Goal: Task Accomplishment & Management: Manage account settings

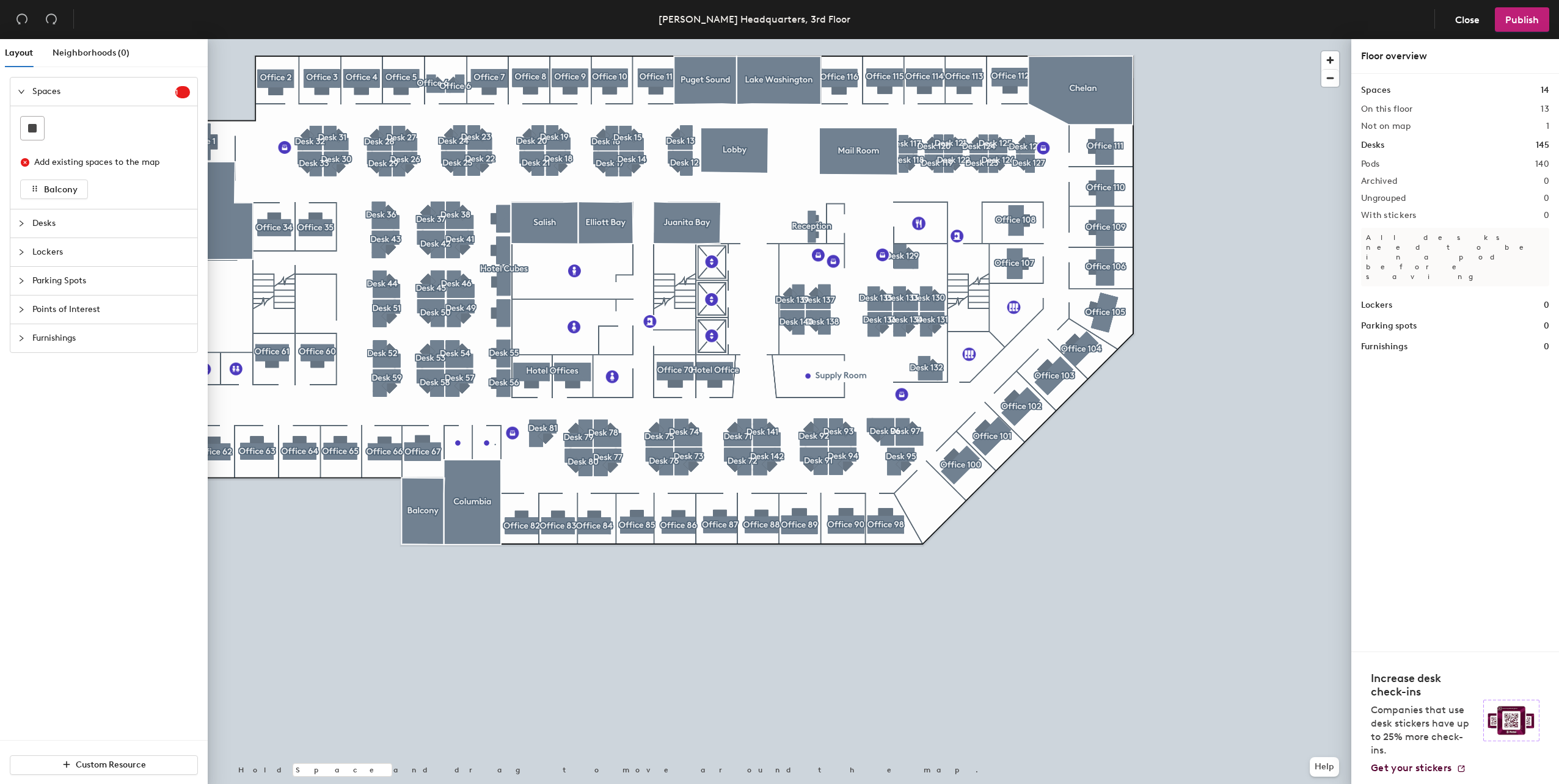
click at [26, 231] on div "Desks" at bounding box center [104, 223] width 187 height 28
click at [922, 507] on div "Layout Neighborhoods (0) Spaces 1 Add existing spaces to the map Balcony Desks …" at bounding box center [780, 414] width 1559 height 750
click at [27, 154] on icon at bounding box center [32, 157] width 12 height 6
click at [935, 515] on div "Layout Neighborhoods (0) Spaces 1 Add existing spaces to the map Balcony Desks …" at bounding box center [780, 414] width 1559 height 750
click at [942, 492] on div "Layout Neighborhoods (0) Spaces 1 Add existing spaces to the map Balcony Desks …" at bounding box center [780, 414] width 1559 height 750
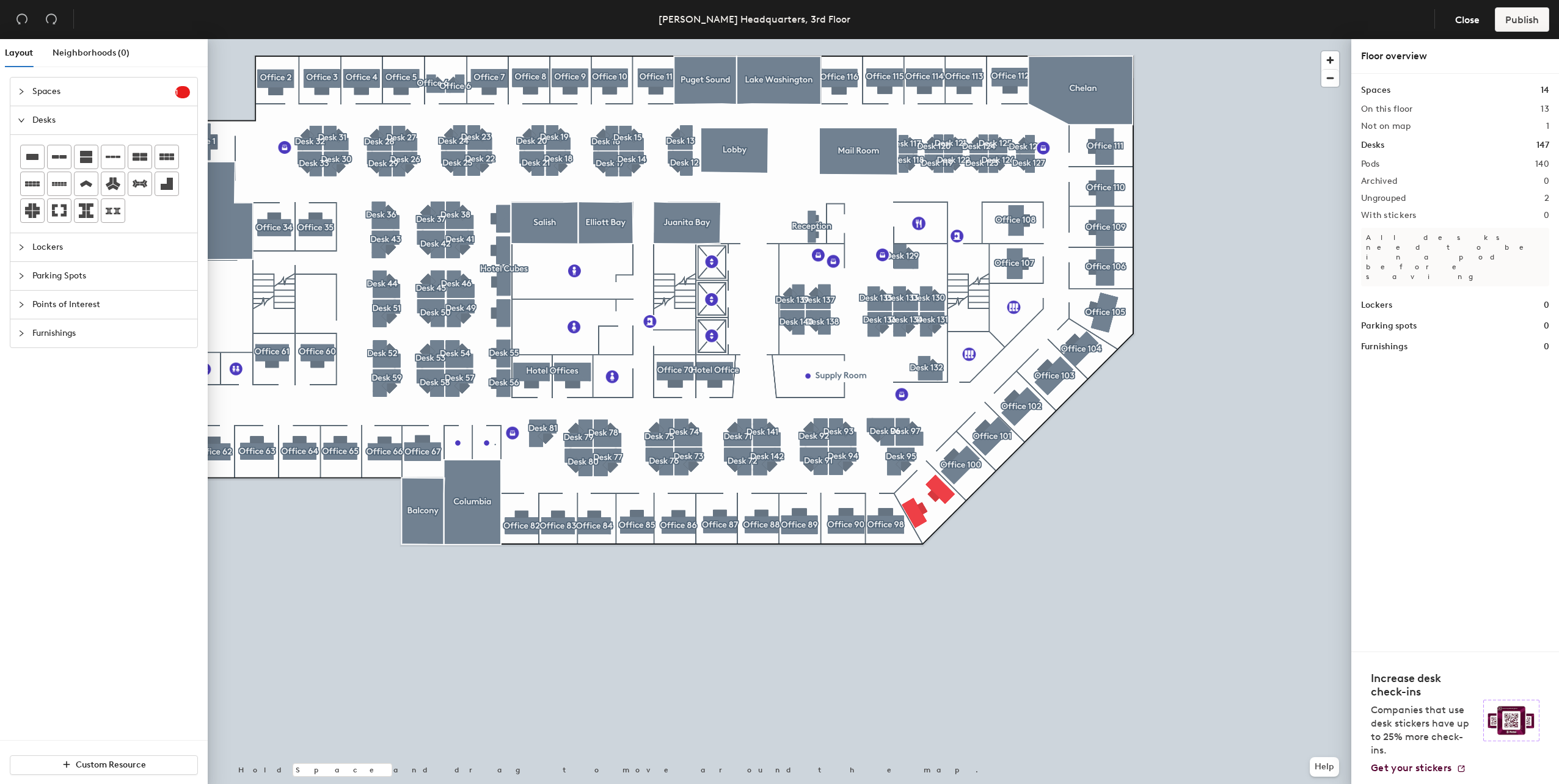
click at [486, 39] on div at bounding box center [779, 39] width 1143 height 0
click at [927, 39] on div at bounding box center [779, 39] width 1143 height 0
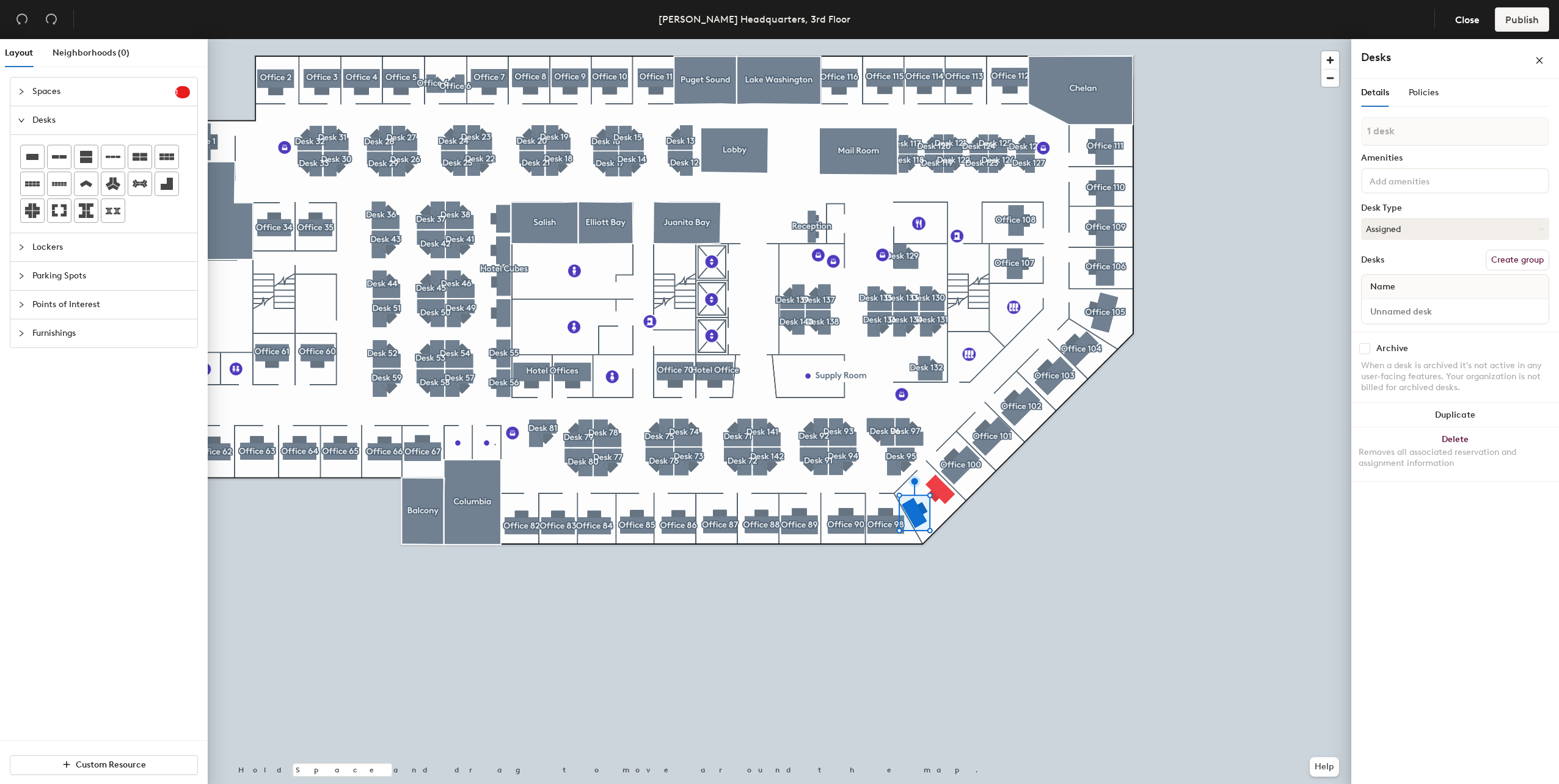
click at [150, 91] on span "Spaces" at bounding box center [104, 91] width 143 height 28
click at [1417, 83] on div "Policies" at bounding box center [1423, 92] width 30 height 28
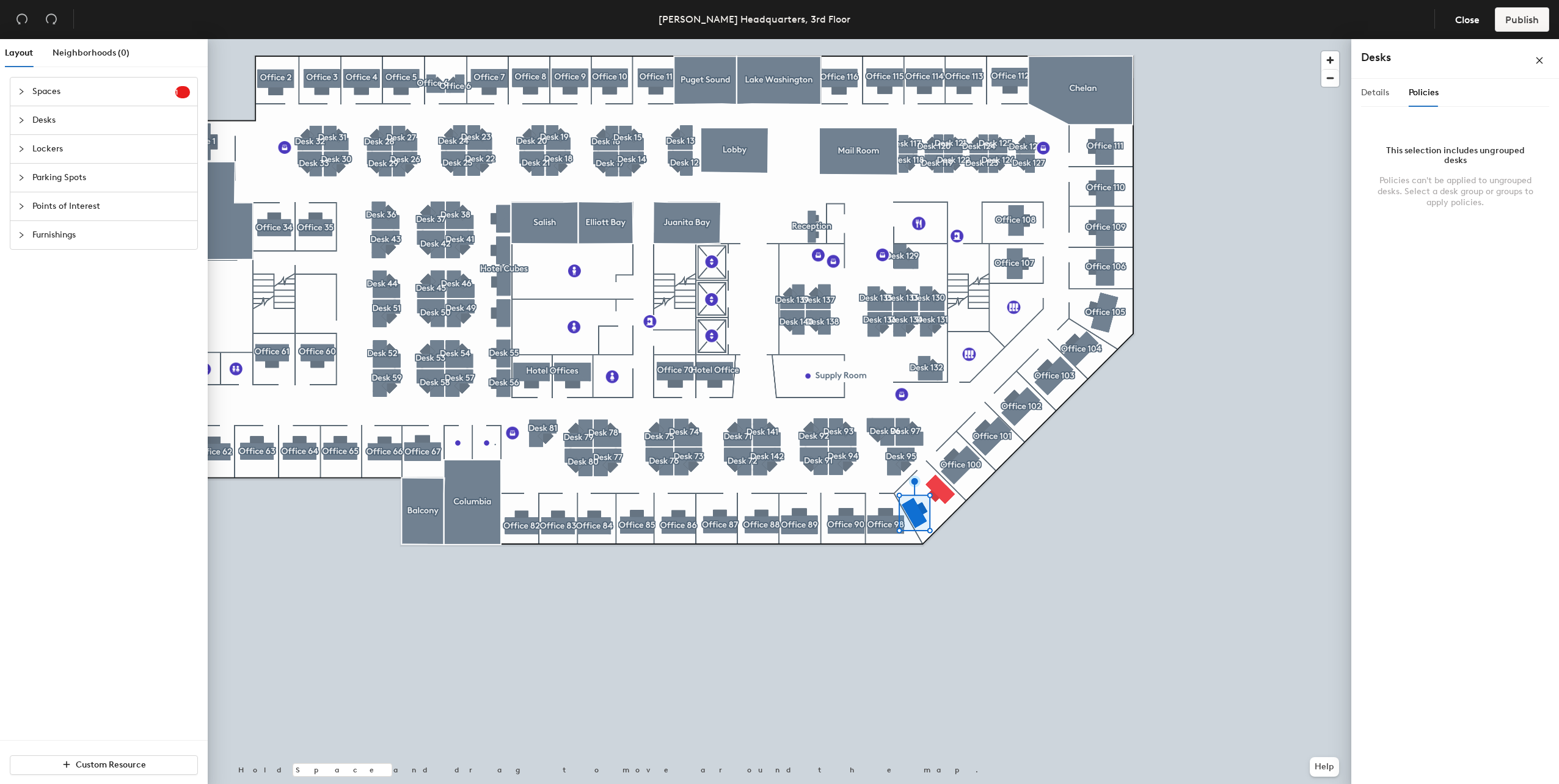
click at [1374, 103] on div "Details" at bounding box center [1374, 92] width 28 height 28
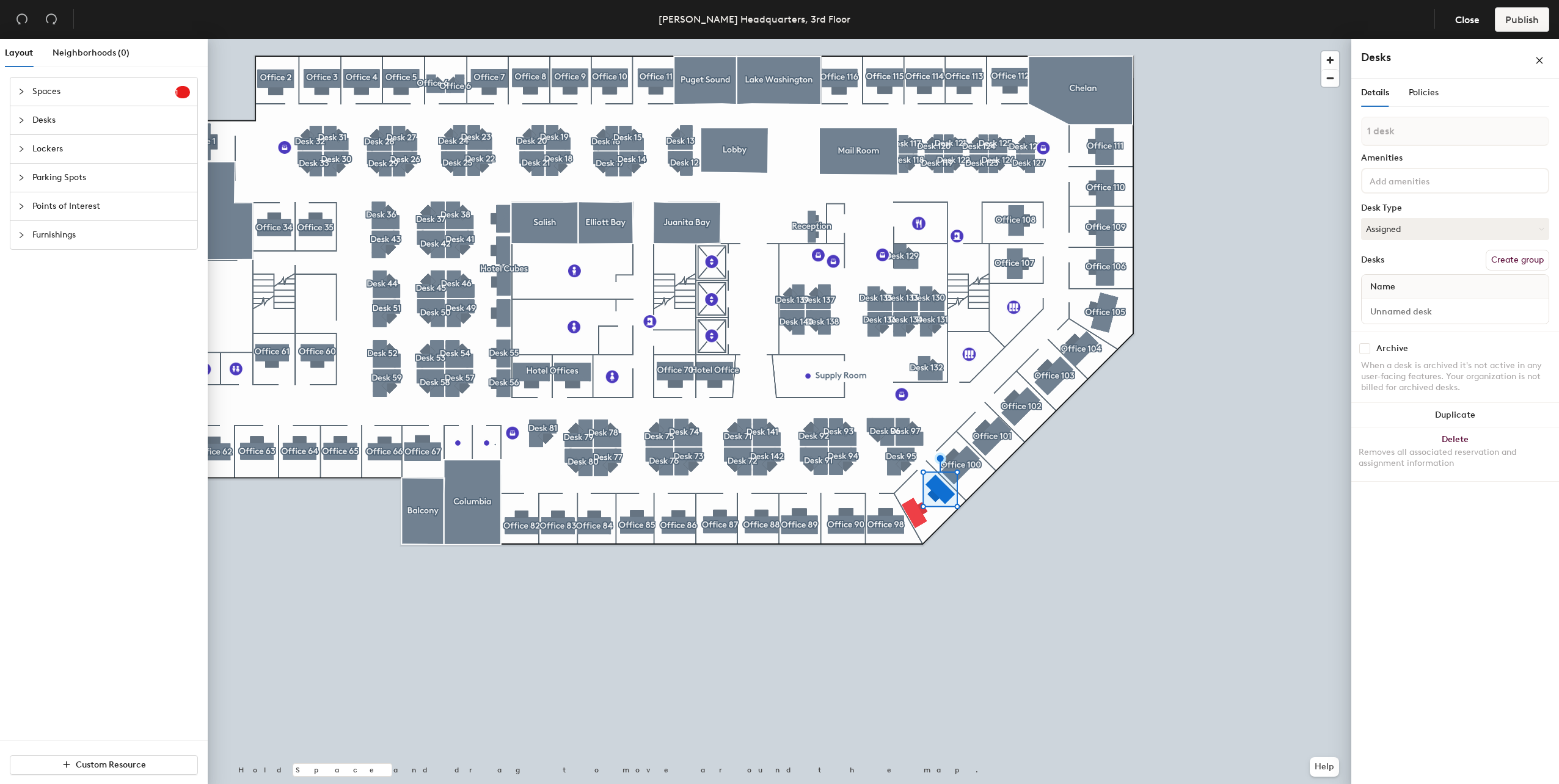
click at [1407, 95] on div "Details Policies" at bounding box center [1398, 92] width 77 height 28
click at [1522, 257] on button "Create group" at bounding box center [1517, 259] width 64 height 21
drag, startPoint x: 1463, startPoint y: 141, endPoint x: 1376, endPoint y: 142, distance: 87.0
click at [1376, 142] on input "Pod 141" at bounding box center [1454, 143] width 188 height 29
type input "P"
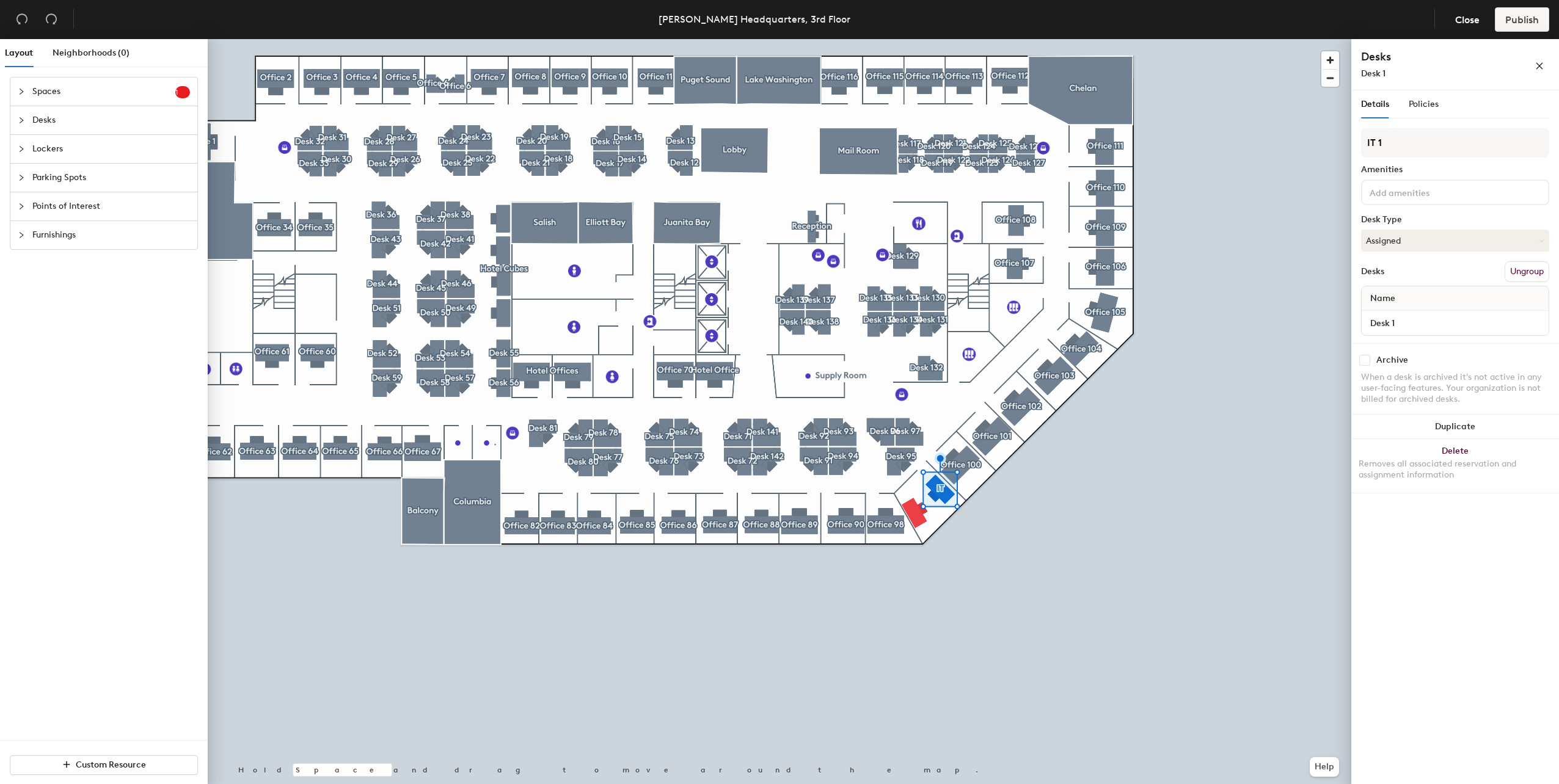
type input "IT 1"
click at [1520, 250] on button "Create group" at bounding box center [1517, 259] width 64 height 21
click at [1231, 166] on div "Layout Neighborhoods (0) Spaces 1 Add existing spaces to the map Balcony Desks …" at bounding box center [780, 414] width 1559 height 750
type input "IT 2"
click at [1389, 344] on div "Archive When a desk is archived it's not active in any user-facing features. Yo…" at bounding box center [1454, 381] width 208 height 76
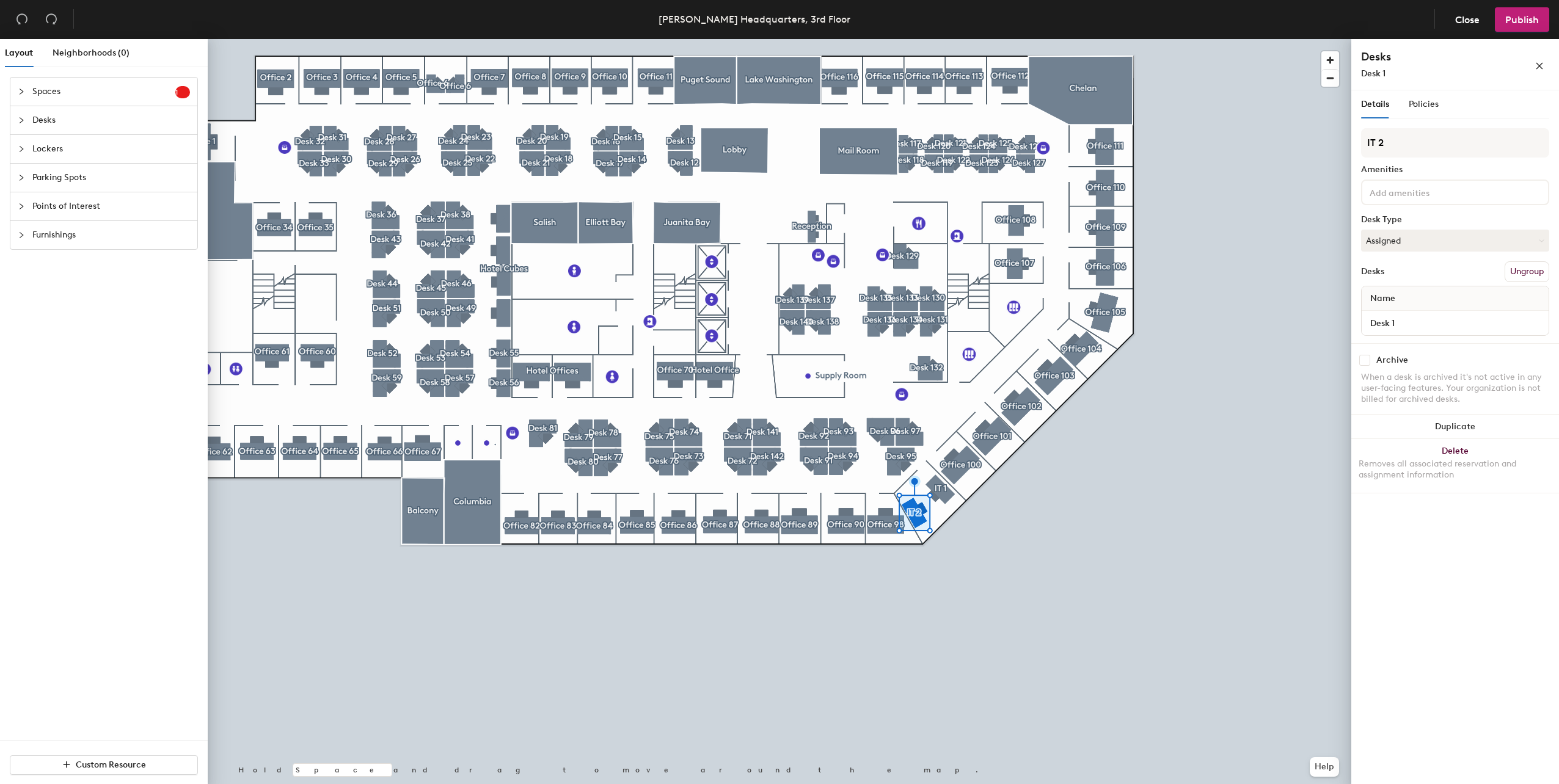
click at [1403, 309] on div "Name" at bounding box center [1454, 298] width 187 height 24
click at [1392, 325] on input "Desk 1" at bounding box center [1455, 322] width 182 height 17
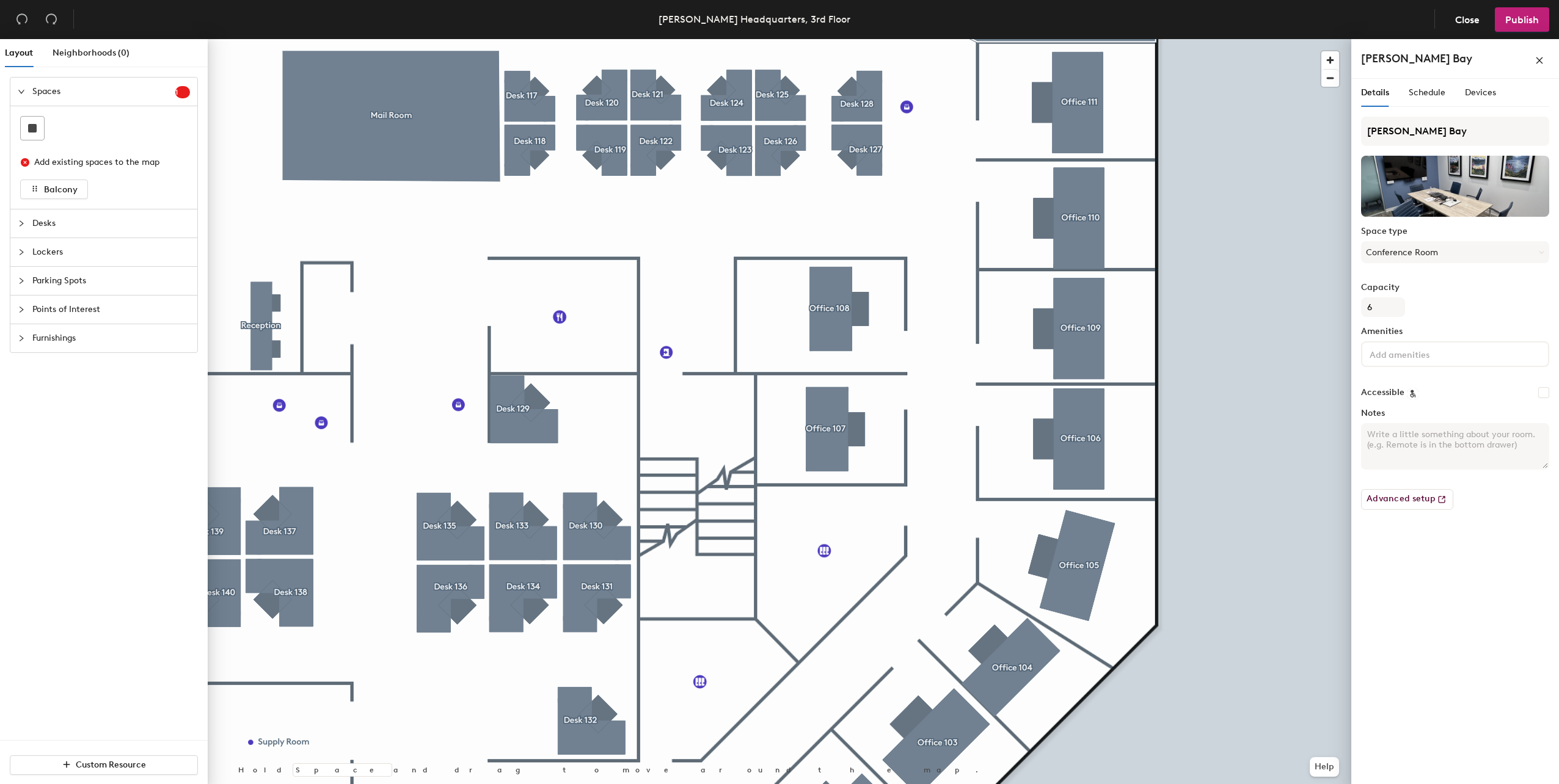
click at [765, 39] on div at bounding box center [779, 39] width 1143 height 0
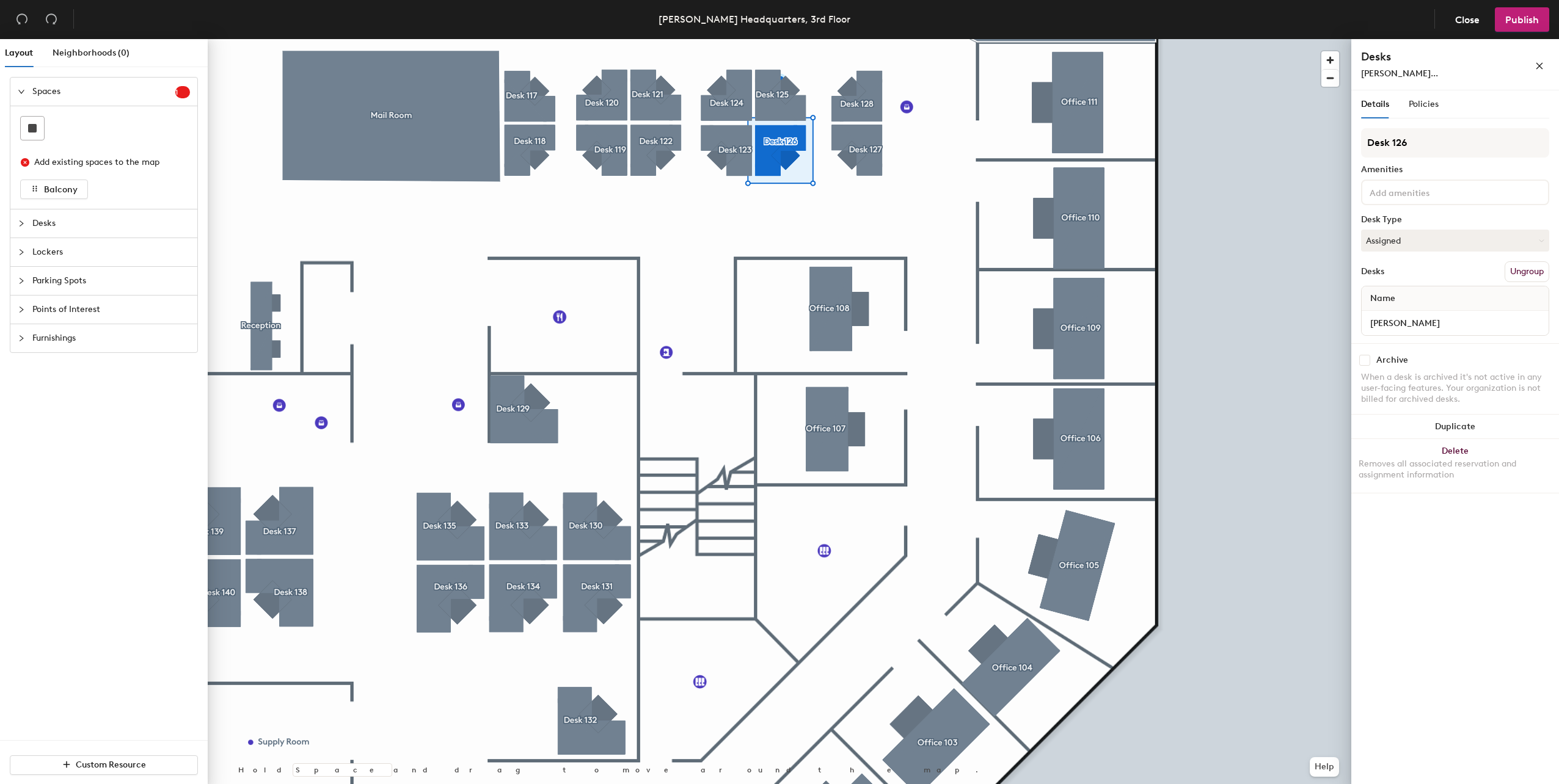
click at [1466, 312] on div "Lee McLafferty" at bounding box center [1454, 322] width 187 height 24
click at [1456, 322] on input "Lee McLafferty" at bounding box center [1455, 322] width 182 height 17
type input "Desk 126"
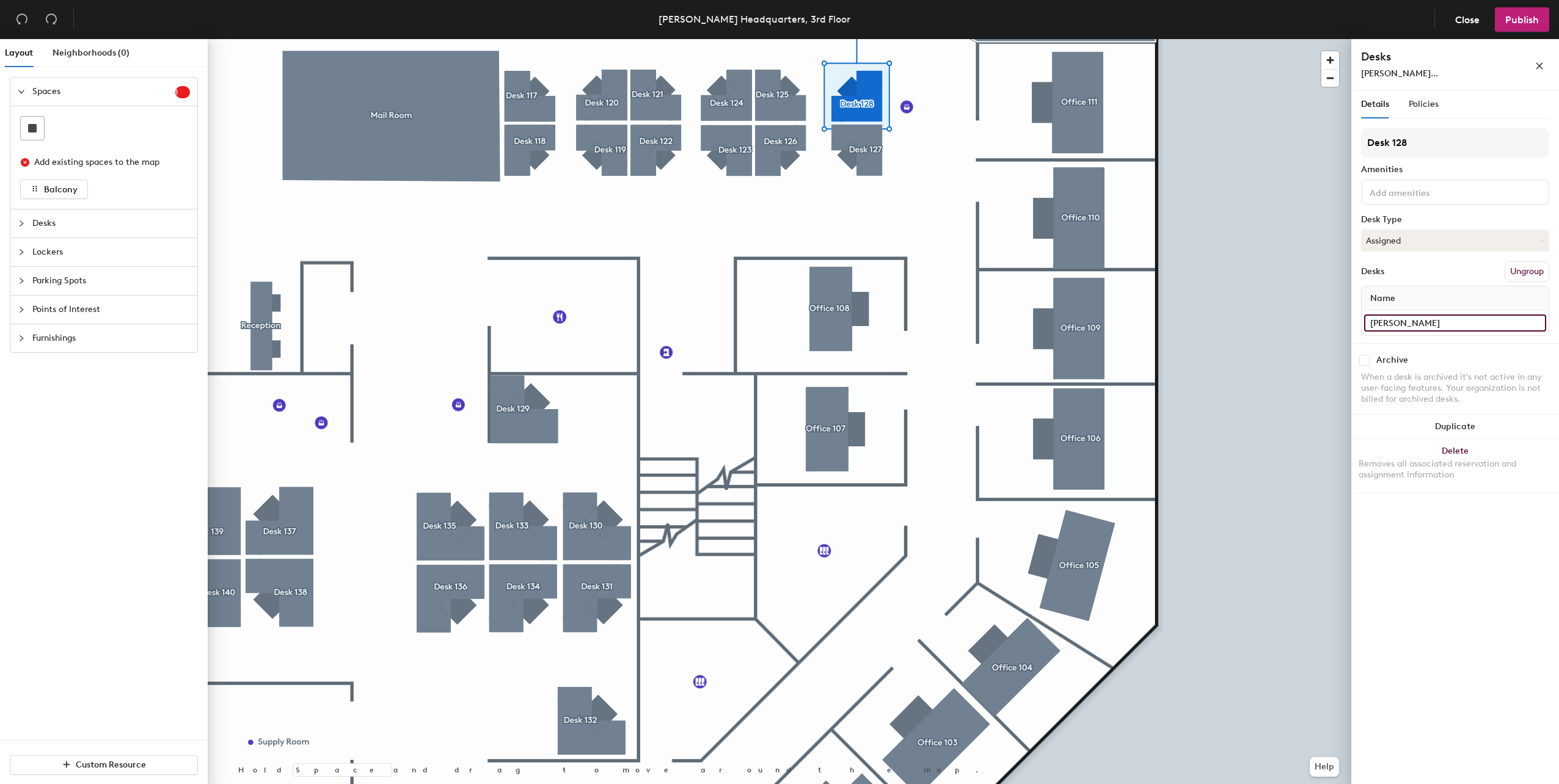
click at [1437, 321] on input "Jovanni Rodriguez" at bounding box center [1455, 322] width 182 height 17
type input "Desk 128"
click at [1510, 21] on span "Publish" at bounding box center [1522, 20] width 33 height 12
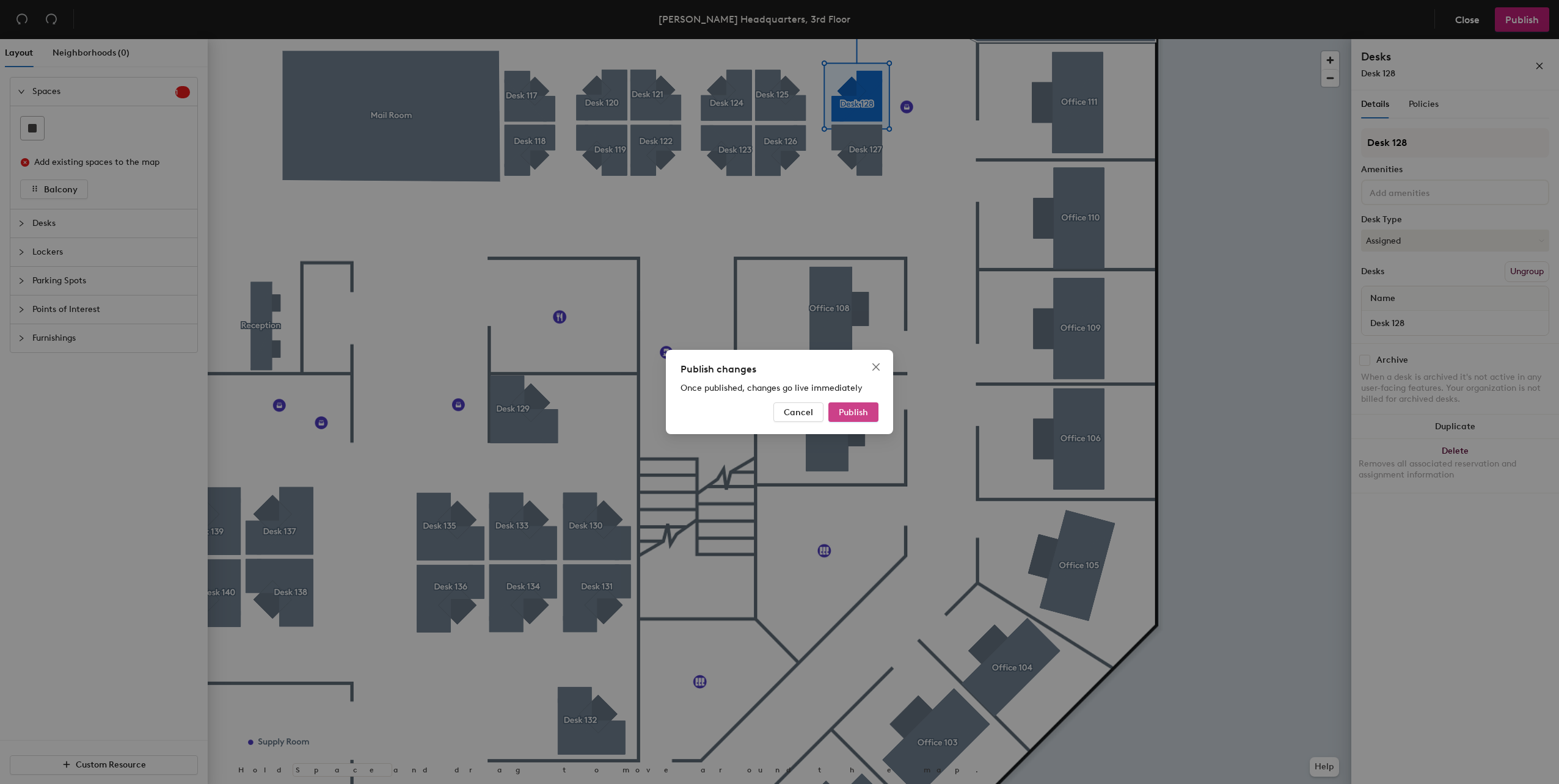
click at [853, 413] on span "Publish" at bounding box center [853, 412] width 29 height 11
